Goal: Find specific page/section: Find specific page/section

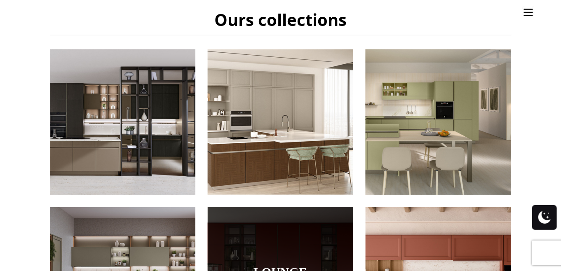
scroll to position [288, 0]
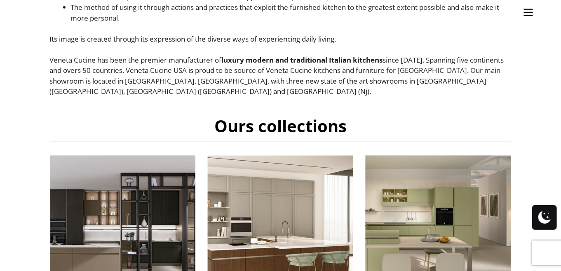
click at [531, 13] on img "Site" at bounding box center [528, 12] width 12 height 12
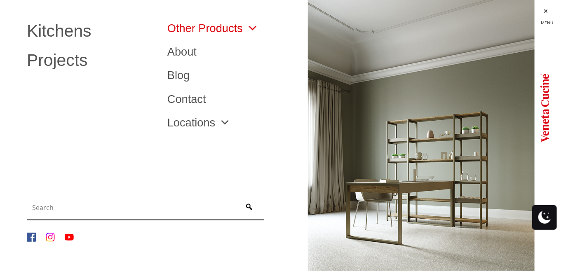
click at [255, 28] on span "Site" at bounding box center [250, 28] width 15 height 11
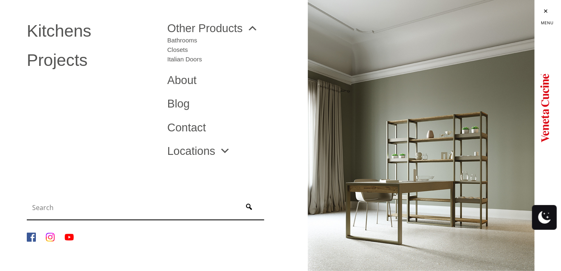
click at [230, 158] on li "Locations [GEOGRAPHIC_DATA] [GEOGRAPHIC_DATA] [GEOGRAPHIC_DATA] [GEOGRAPHIC_DAT…" at bounding box center [231, 150] width 140 height 23
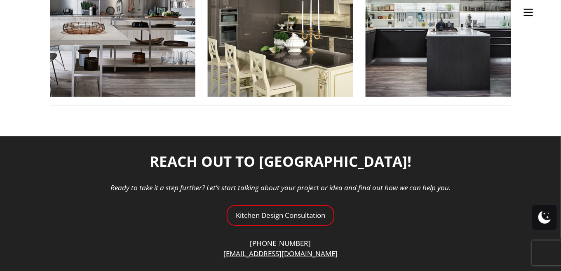
scroll to position [1195, 0]
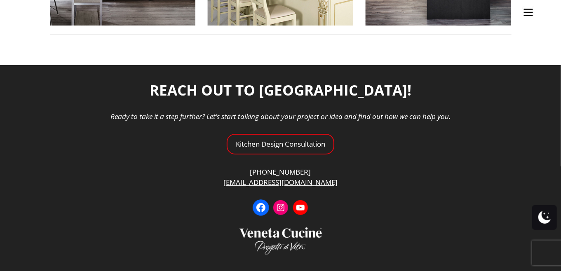
click at [259, 203] on icon at bounding box center [260, 207] width 9 height 9
